Goal: Browse casually

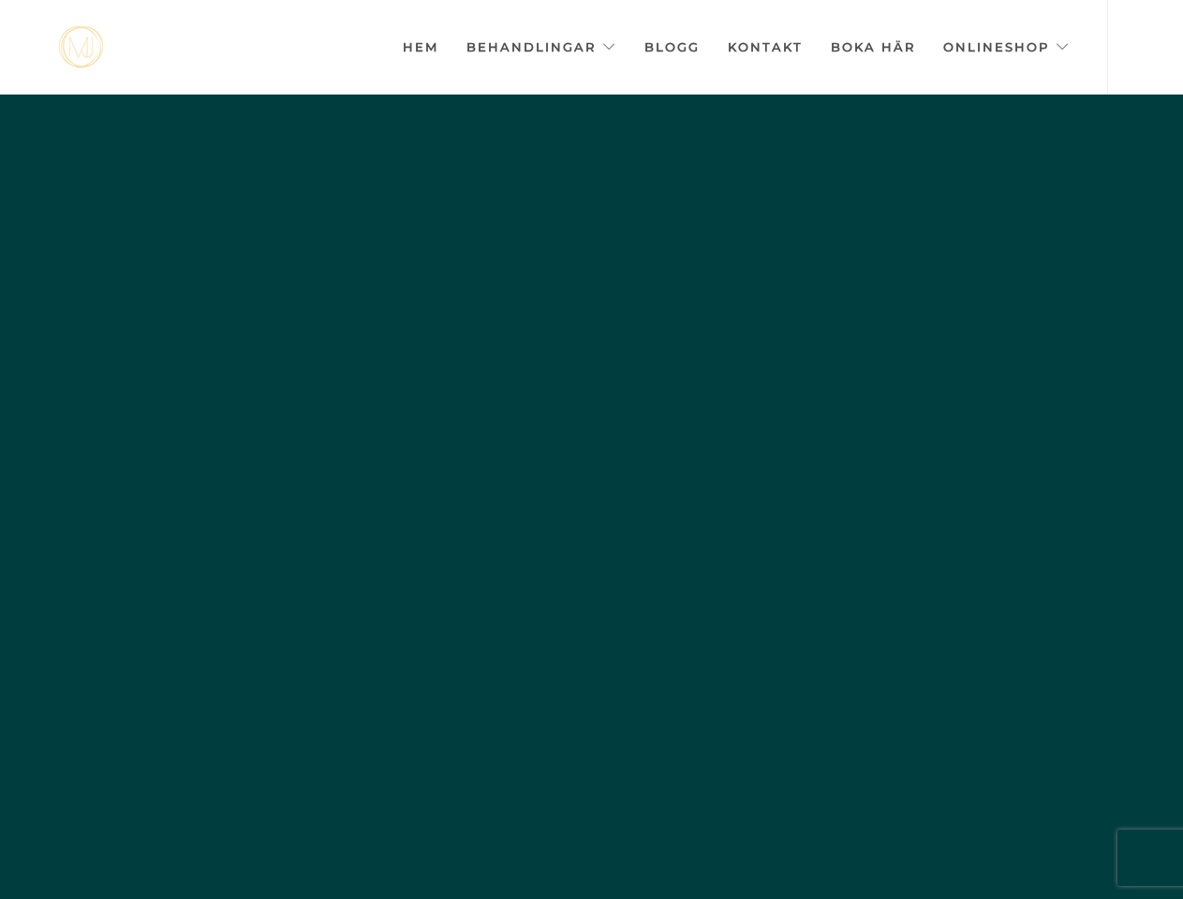
scroll to position [0, -9363]
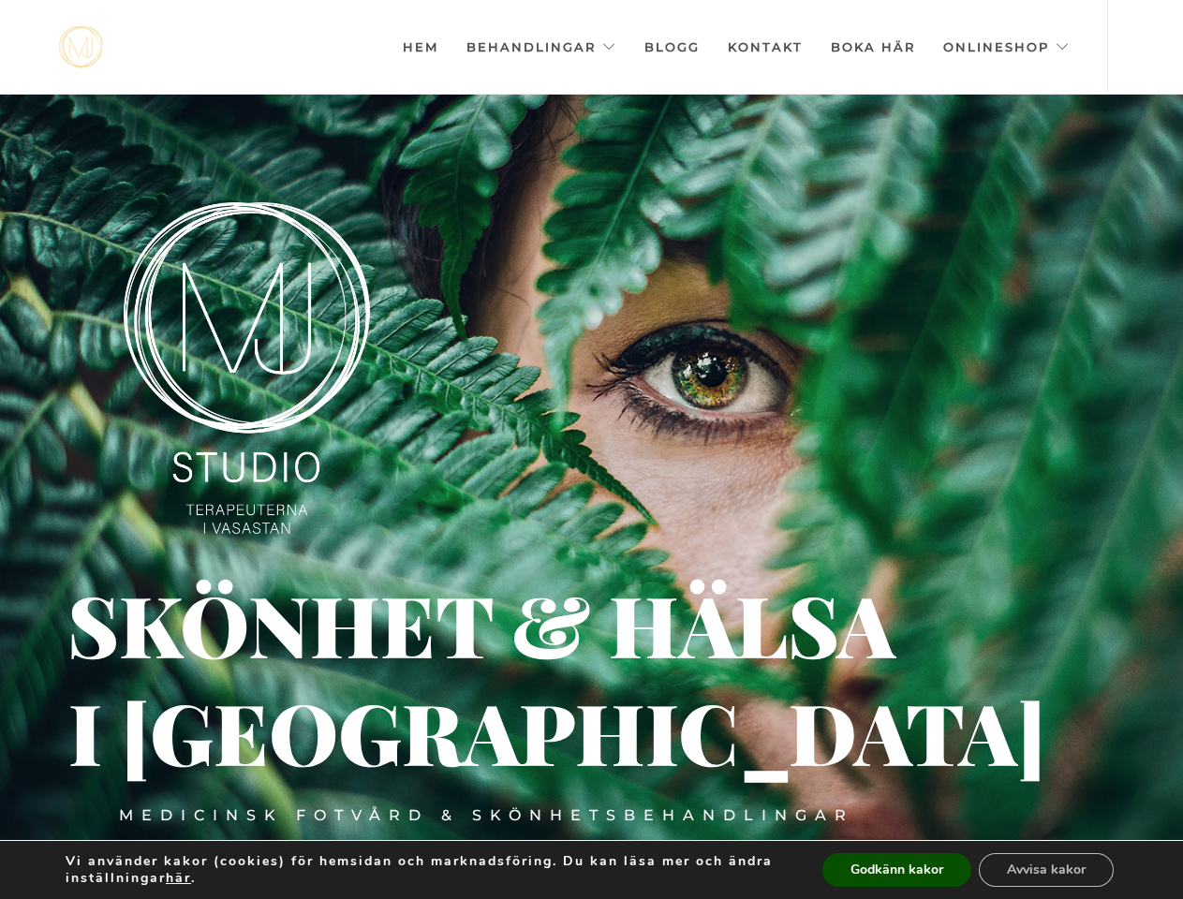
click at [591, 449] on div at bounding box center [591, 544] width 1183 height 899
click at [548, 47] on link "Behandlingar" at bounding box center [541, 47] width 150 height 94
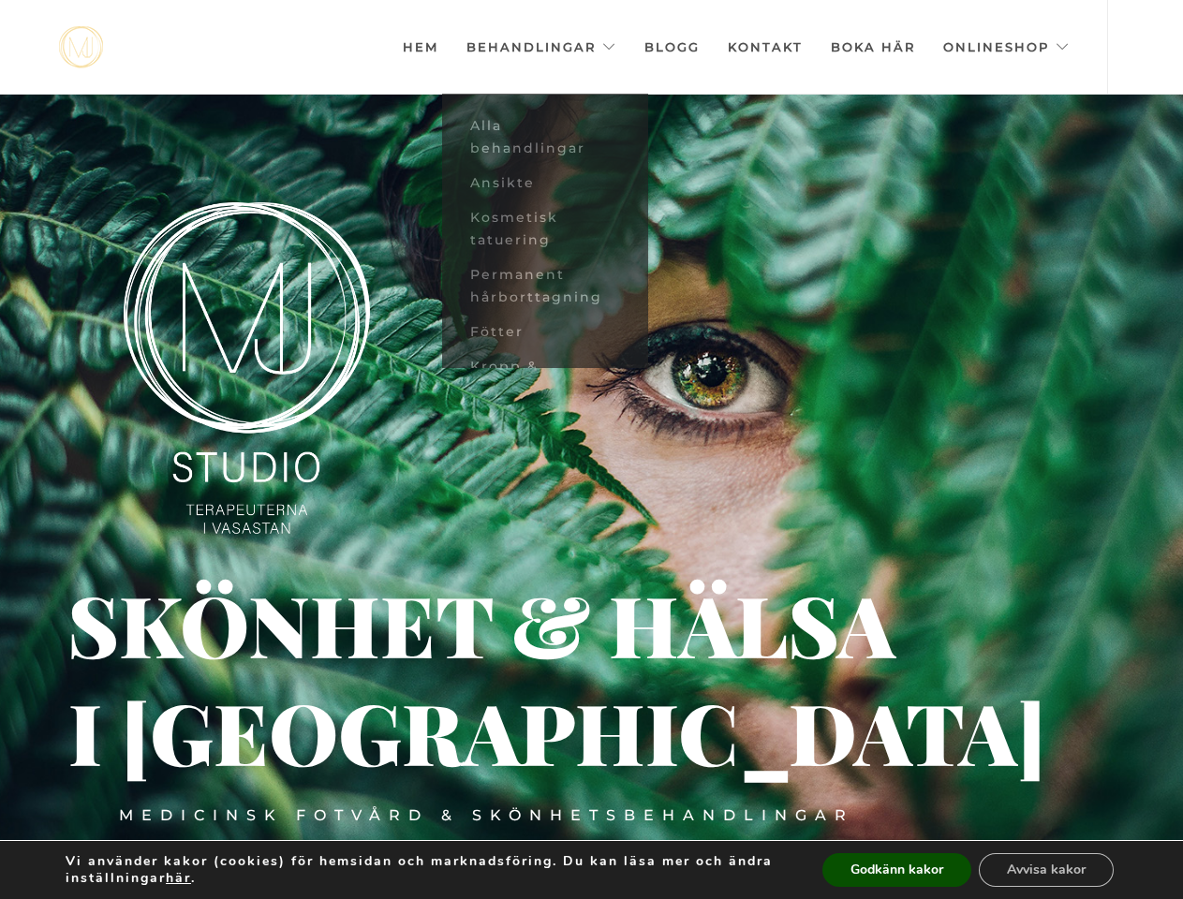
click at [246, 368] on img at bounding box center [247, 367] width 246 height 331
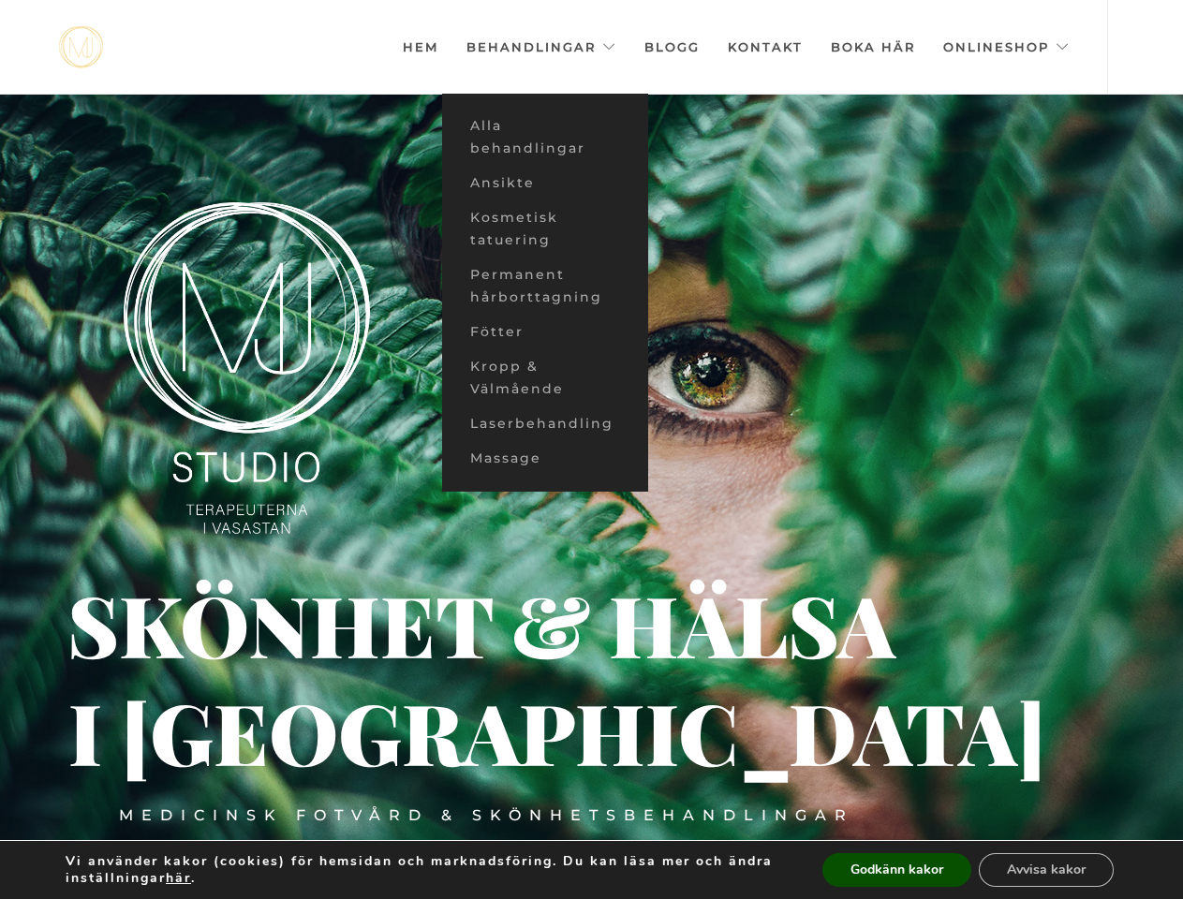
click at [487, 816] on div "Medicinsk fotvård & skönhetsbehandlingar" at bounding box center [486, 815] width 735 height 21
click at [223, 734] on div "i [GEOGRAPHIC_DATA]" at bounding box center [223, 734] width 310 height 26
click at [402, 624] on div "Skönhet & hälsa" at bounding box center [402, 623] width 670 height 21
